Goal: Information Seeking & Learning: Learn about a topic

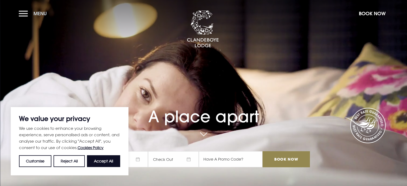
click at [21, 13] on button "Menu" at bounding box center [34, 14] width 31 height 12
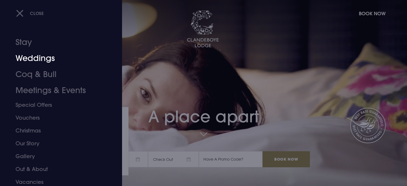
click at [29, 57] on link "Weddings" at bounding box center [58, 58] width 85 height 16
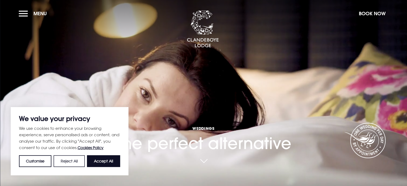
click at [66, 164] on button "Reject All" at bounding box center [69, 161] width 31 height 12
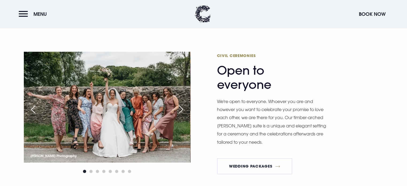
scroll to position [571, 0]
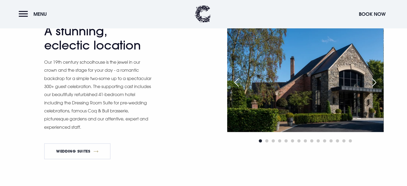
click at [378, 85] on div "Next slide" at bounding box center [374, 83] width 13 height 12
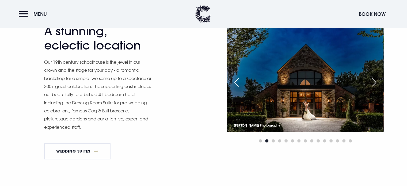
click at [378, 85] on div "Next slide" at bounding box center [374, 83] width 13 height 12
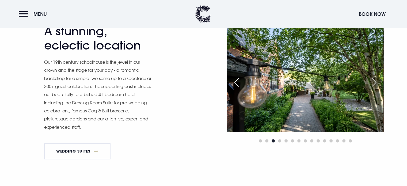
click at [378, 85] on div "Next slide" at bounding box center [374, 83] width 13 height 12
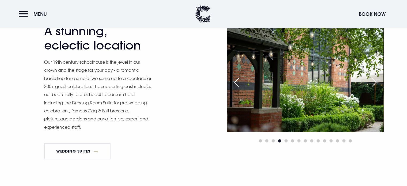
click at [378, 85] on div "Next slide" at bounding box center [374, 83] width 13 height 12
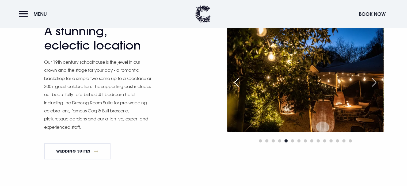
click at [378, 85] on div "Next slide" at bounding box center [374, 83] width 13 height 12
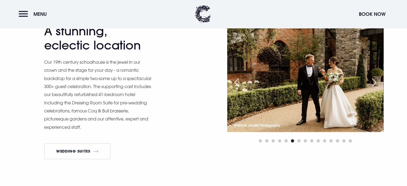
click at [378, 85] on div "Next slide" at bounding box center [374, 83] width 13 height 12
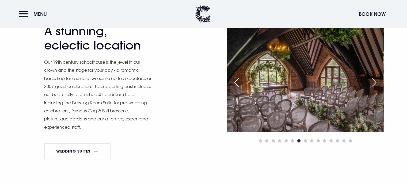
click at [378, 85] on div "Next slide" at bounding box center [374, 83] width 13 height 12
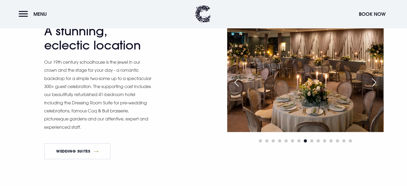
click at [378, 85] on div "Next slide" at bounding box center [374, 83] width 13 height 12
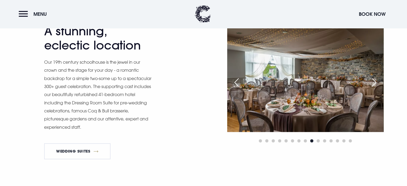
click at [378, 85] on div "Next slide" at bounding box center [374, 83] width 13 height 12
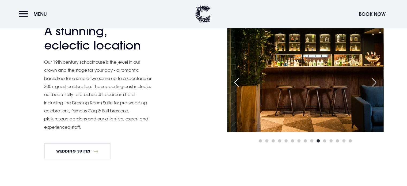
click at [378, 85] on div "Next slide" at bounding box center [374, 83] width 13 height 12
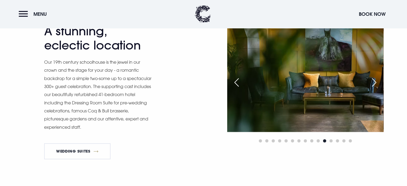
click at [378, 85] on div "Next slide" at bounding box center [374, 83] width 13 height 12
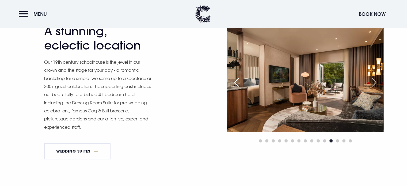
click at [378, 85] on div "Next slide" at bounding box center [374, 83] width 13 height 12
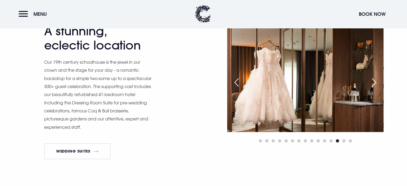
click at [378, 85] on div "Next slide" at bounding box center [374, 83] width 13 height 12
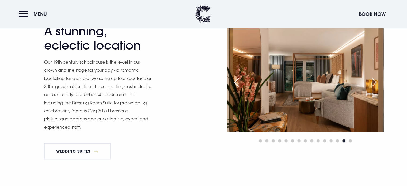
click at [378, 85] on div "Next slide" at bounding box center [374, 83] width 13 height 12
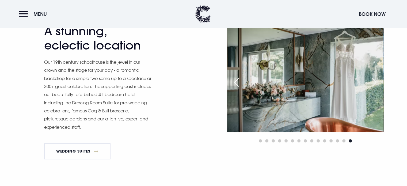
click at [378, 85] on div "Next slide" at bounding box center [374, 83] width 13 height 12
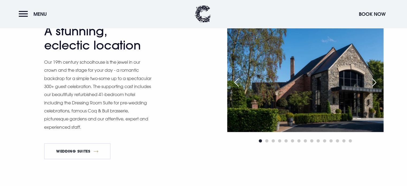
click at [378, 85] on div "Next slide" at bounding box center [374, 83] width 13 height 12
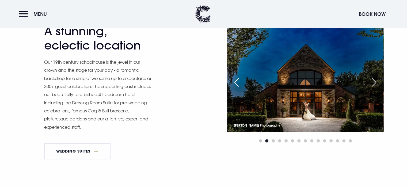
click at [378, 85] on div "Next slide" at bounding box center [374, 83] width 13 height 12
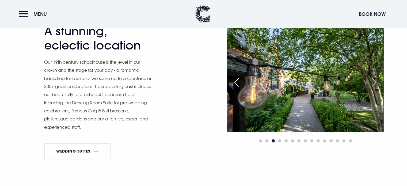
click at [378, 85] on div "Next slide" at bounding box center [374, 83] width 13 height 12
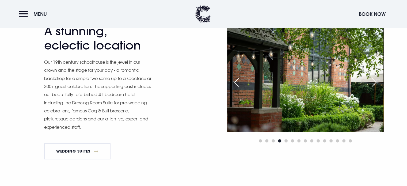
click at [378, 85] on div "Next slide" at bounding box center [374, 83] width 13 height 12
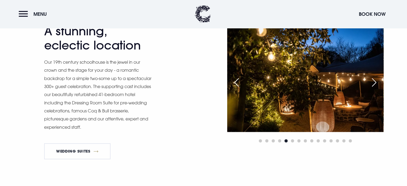
click at [378, 85] on div "Next slide" at bounding box center [374, 83] width 13 height 12
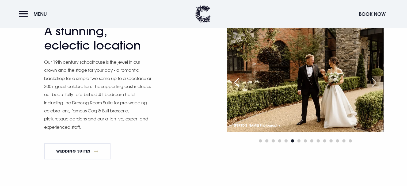
click at [378, 85] on div "Next slide" at bounding box center [374, 83] width 13 height 12
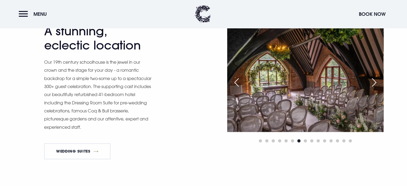
click at [378, 85] on div "Next slide" at bounding box center [374, 83] width 13 height 12
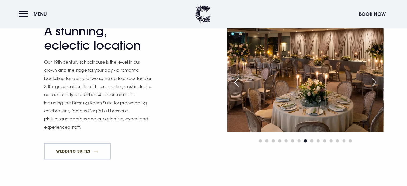
click at [86, 148] on link "Wedding Suites" at bounding box center [77, 151] width 67 height 16
